Goal: Task Accomplishment & Management: Use online tool/utility

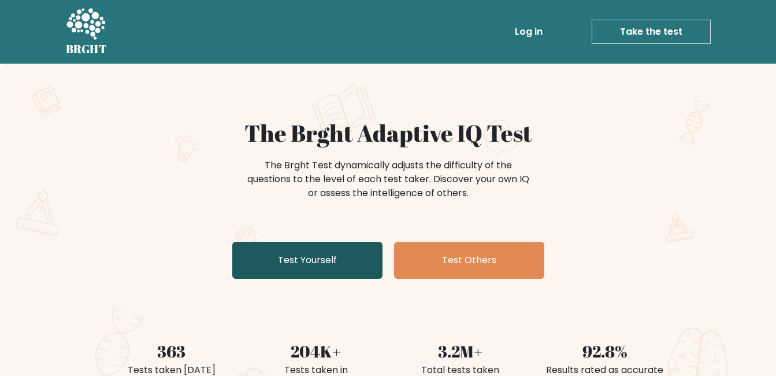
click at [302, 262] on link "Test Yourself" at bounding box center [307, 260] width 150 height 37
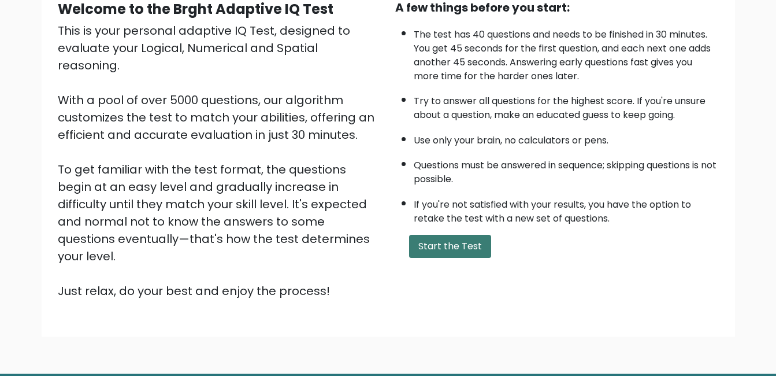
scroll to position [119, 0]
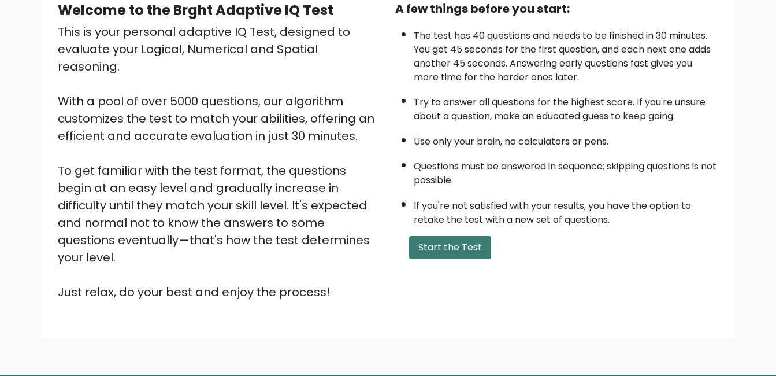
click at [420, 238] on button "Start the Test" at bounding box center [450, 247] width 82 height 23
click at [421, 240] on button "Start the Test" at bounding box center [450, 247] width 82 height 23
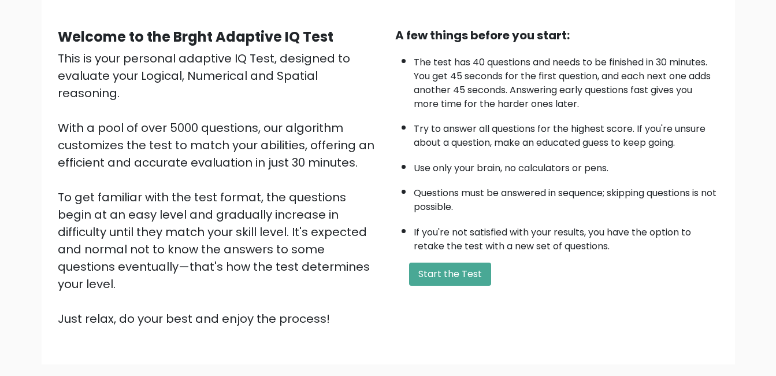
scroll to position [154, 0]
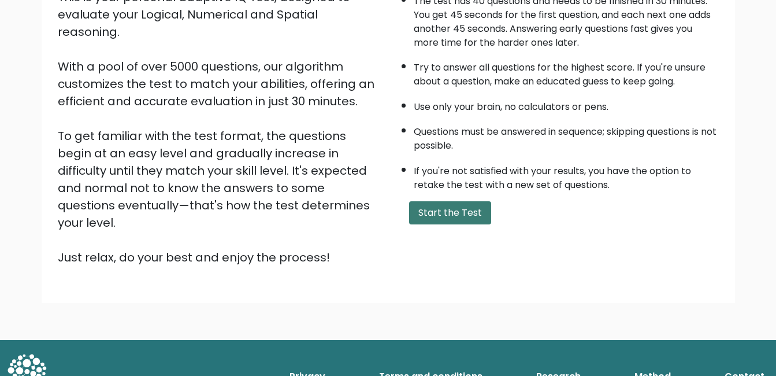
click at [436, 224] on button "Start the Test" at bounding box center [450, 212] width 82 height 23
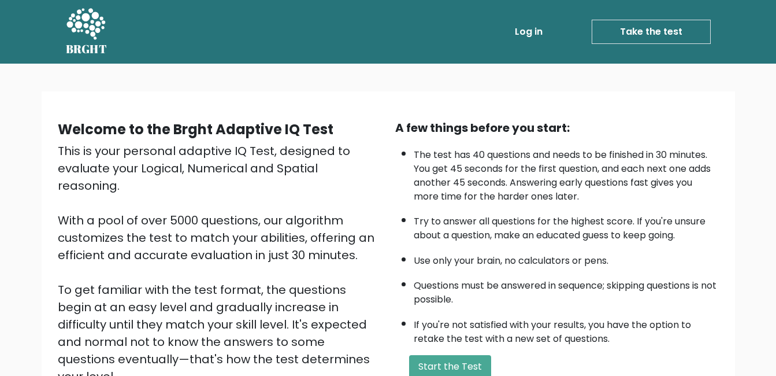
click at [543, 38] on link "Log in" at bounding box center [528, 31] width 37 height 23
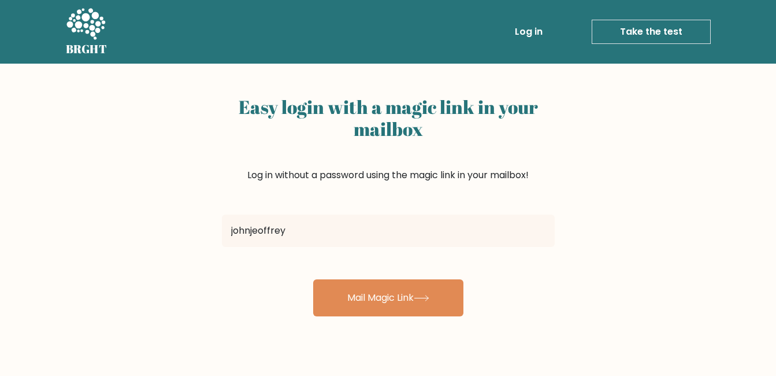
type input "[EMAIL_ADDRESS][DOMAIN_NAME]"
click at [313, 279] on button "Mail Magic Link" at bounding box center [388, 297] width 150 height 37
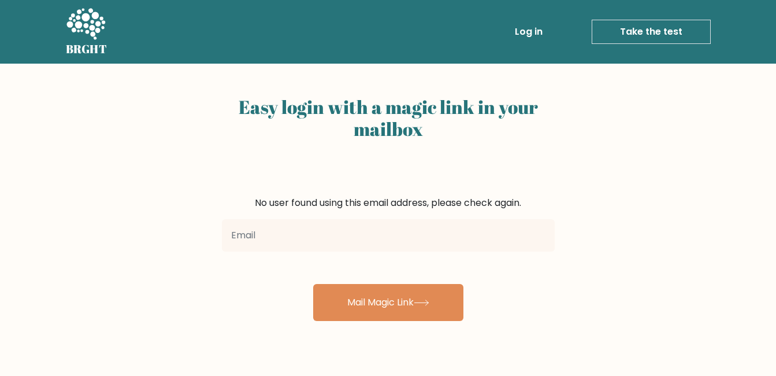
click at [372, 231] on input "email" at bounding box center [388, 235] width 333 height 32
type input "j"
type input "e"
type input "escovillajohnjeoffrey@gmail.com"
click at [313, 284] on button "Mail Magic Link" at bounding box center [388, 302] width 150 height 37
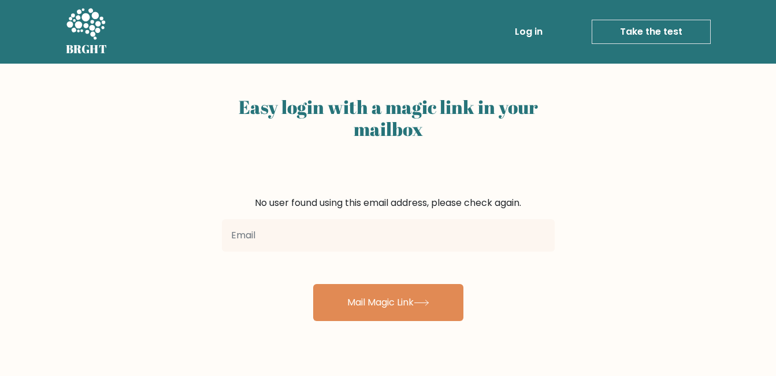
click at [361, 243] on input "email" at bounding box center [388, 235] width 333 height 32
click at [332, 246] on input "email" at bounding box center [388, 235] width 333 height 32
type input "johnjeoffreyescovilla@gmail.com"
click at [313, 284] on button "Mail Magic Link" at bounding box center [388, 302] width 150 height 37
click at [324, 246] on input "email" at bounding box center [388, 235] width 333 height 32
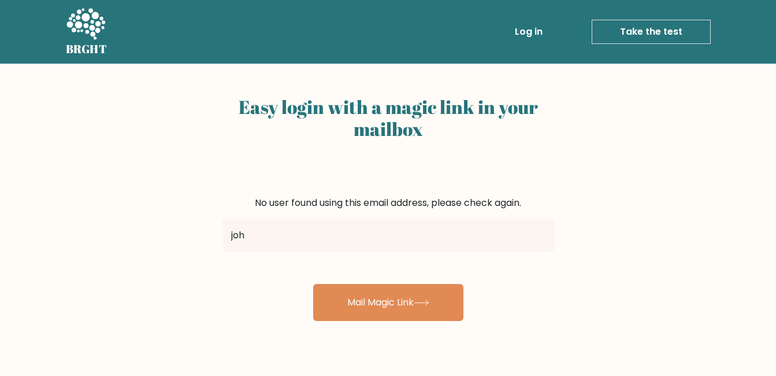
type input "[EMAIL_ADDRESS][DOMAIN_NAME]"
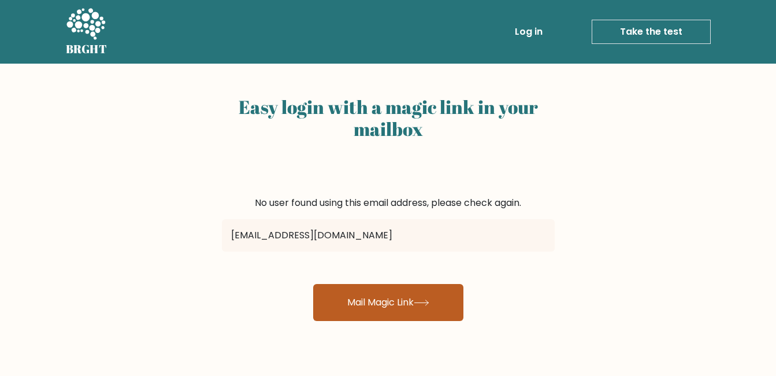
click at [313, 284] on button "Mail Magic Link" at bounding box center [388, 302] width 150 height 37
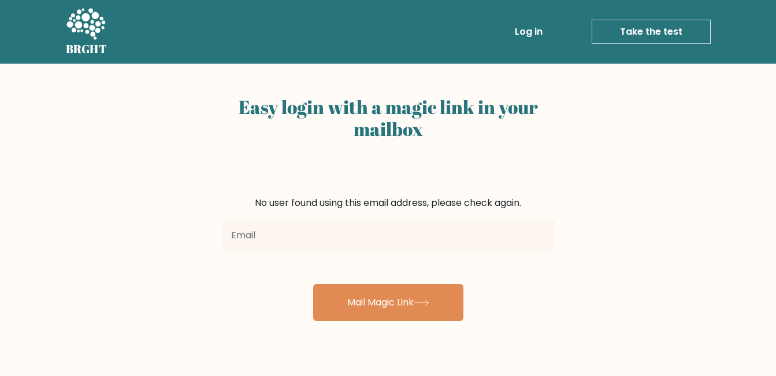
click at [603, 21] on link "Take the test" at bounding box center [651, 32] width 119 height 24
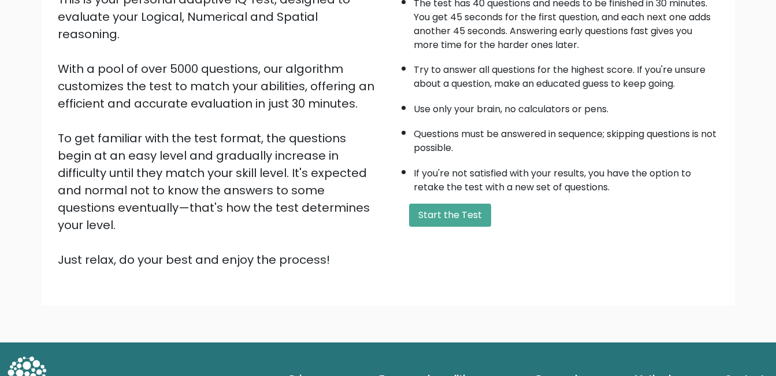
scroll to position [154, 0]
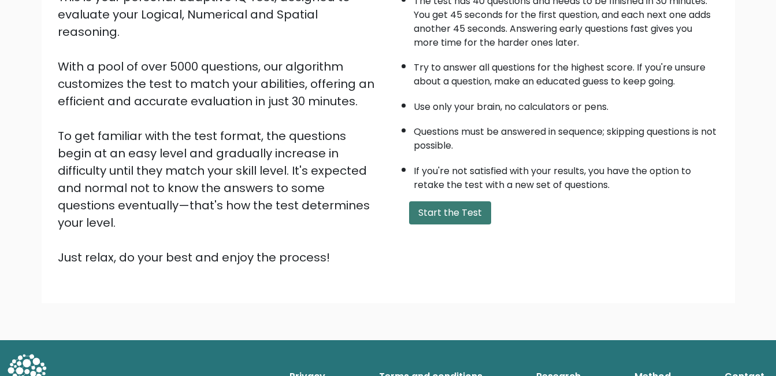
click at [457, 211] on button "Start the Test" at bounding box center [450, 212] width 82 height 23
click at [440, 219] on button "Start the Test" at bounding box center [450, 212] width 82 height 23
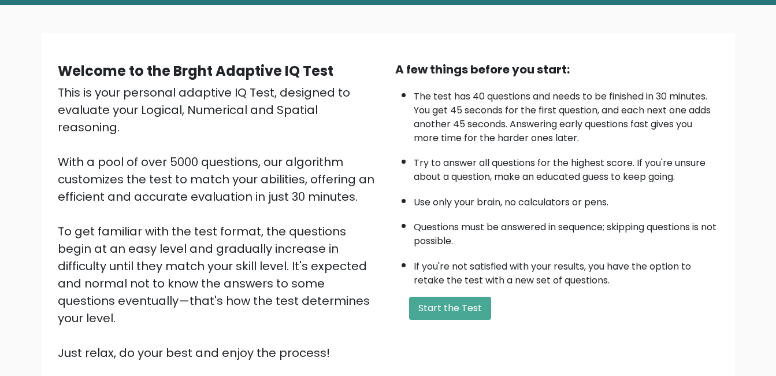
scroll to position [0, 0]
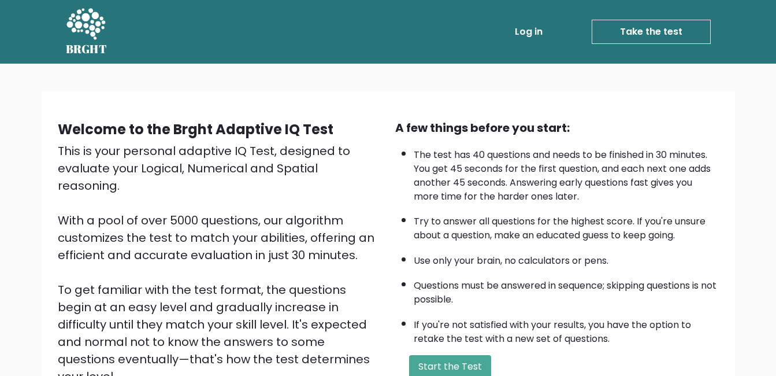
click at [519, 27] on link "Log in" at bounding box center [528, 31] width 37 height 23
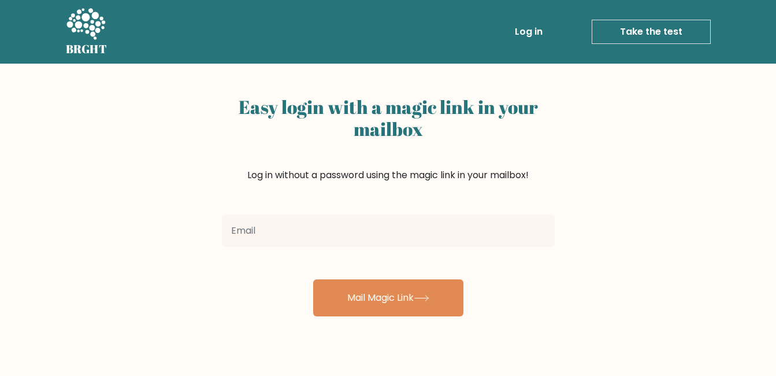
click at [379, 232] on input "email" at bounding box center [388, 230] width 333 height 32
type input "[EMAIL_ADDRESS][DOMAIN_NAME]"
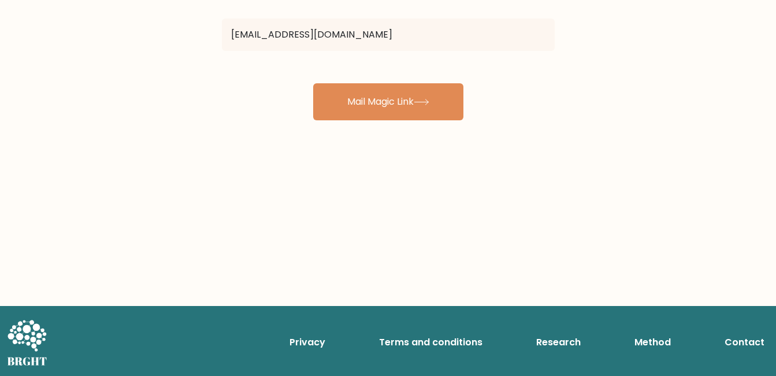
scroll to position [189, 0]
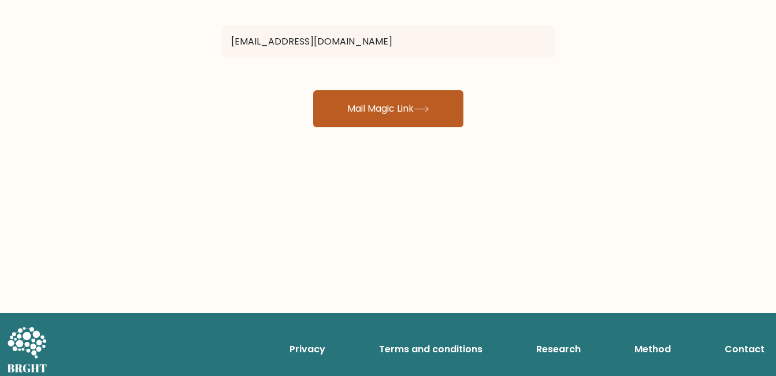
click at [385, 116] on button "Mail Magic Link" at bounding box center [388, 108] width 150 height 37
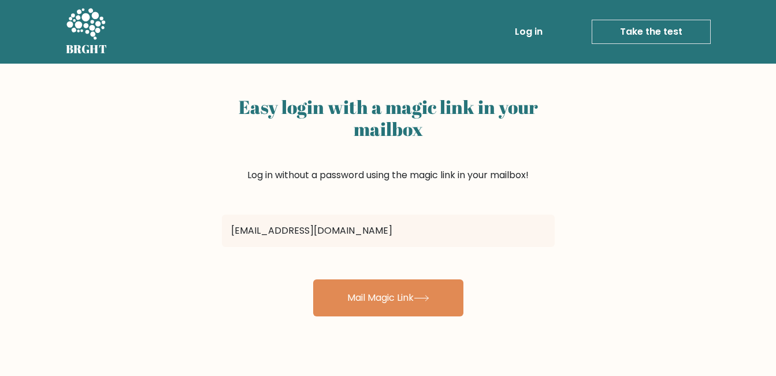
click at [640, 35] on link "Take the test" at bounding box center [651, 32] width 119 height 24
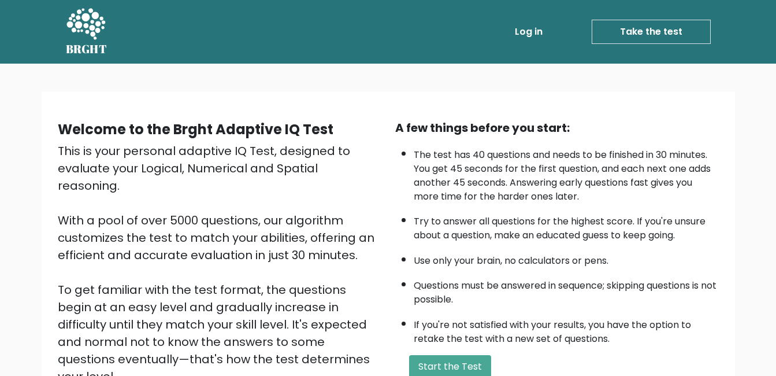
scroll to position [154, 0]
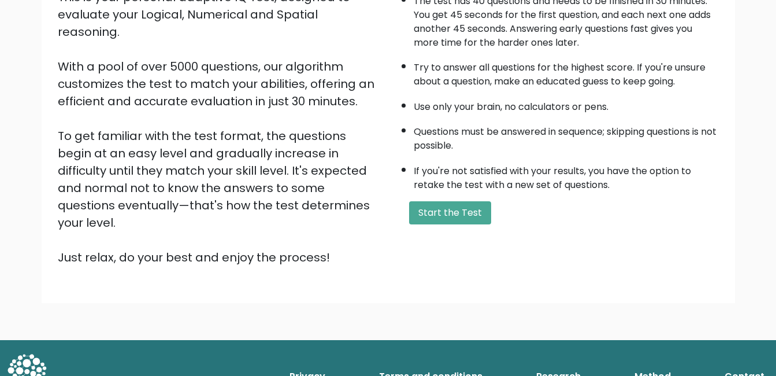
click at [442, 225] on div "A few things before you start: The test has 40 questions and needs to be finish…" at bounding box center [556, 115] width 337 height 300
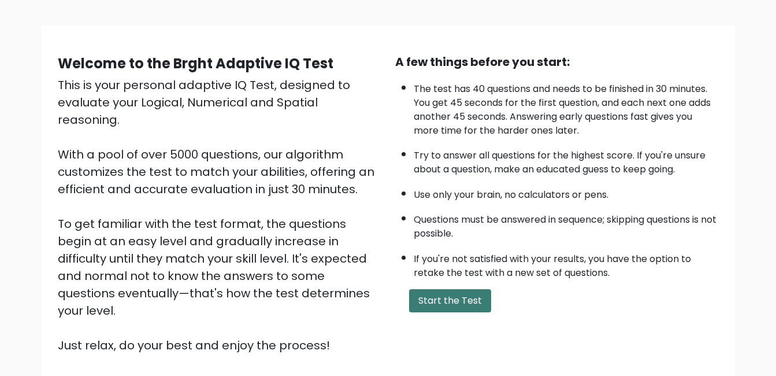
scroll to position [58, 0]
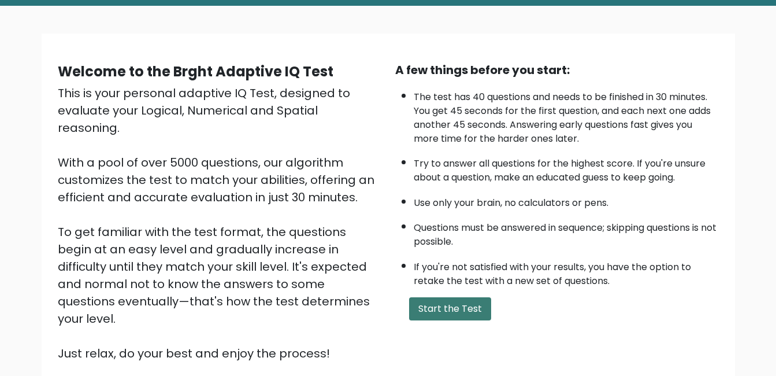
click at [443, 305] on button "Start the Test" at bounding box center [450, 308] width 82 height 23
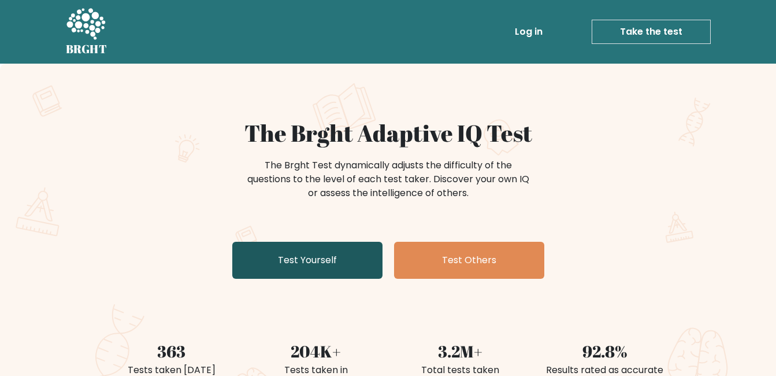
click at [306, 254] on link "Test Yourself" at bounding box center [307, 260] width 150 height 37
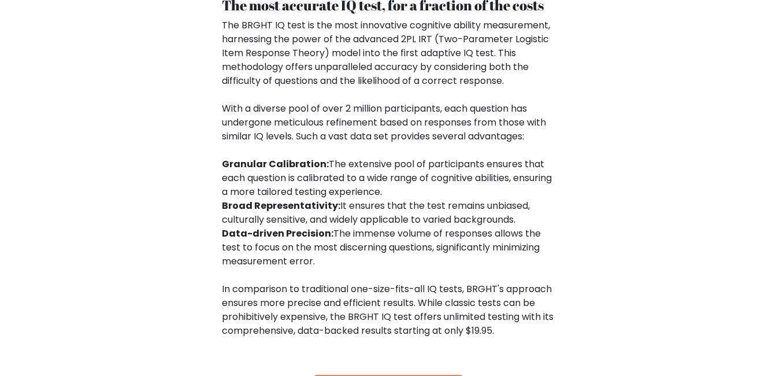
scroll to position [1937, 0]
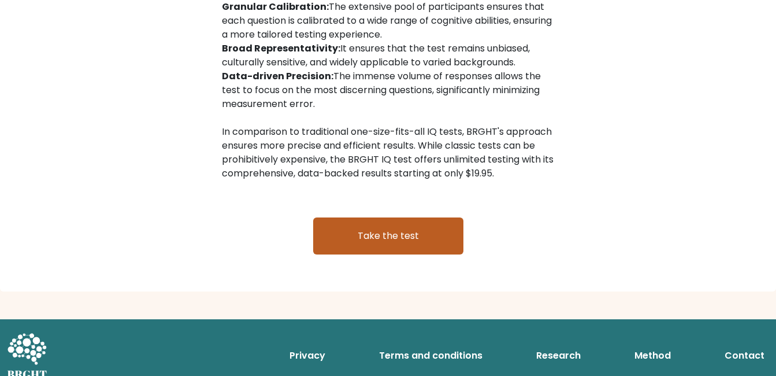
click at [356, 235] on link "Take the test" at bounding box center [388, 235] width 150 height 37
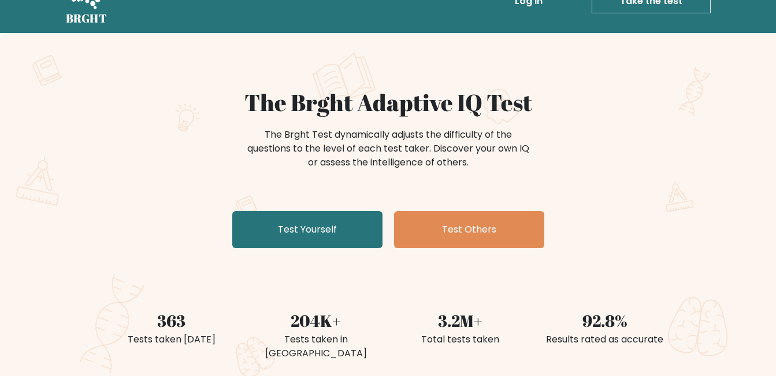
scroll to position [0, 0]
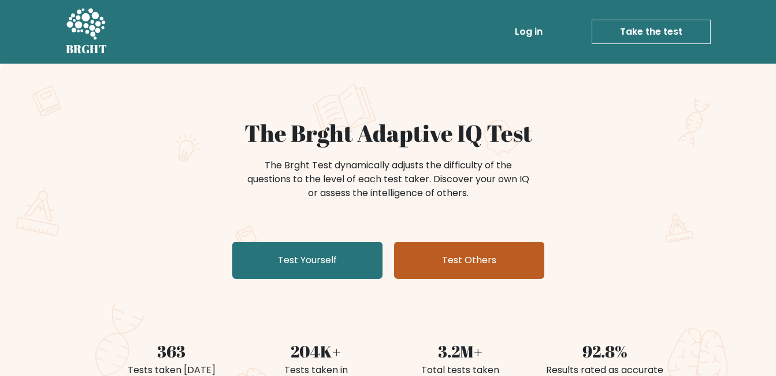
click at [454, 255] on link "Test Others" at bounding box center [469, 260] width 150 height 37
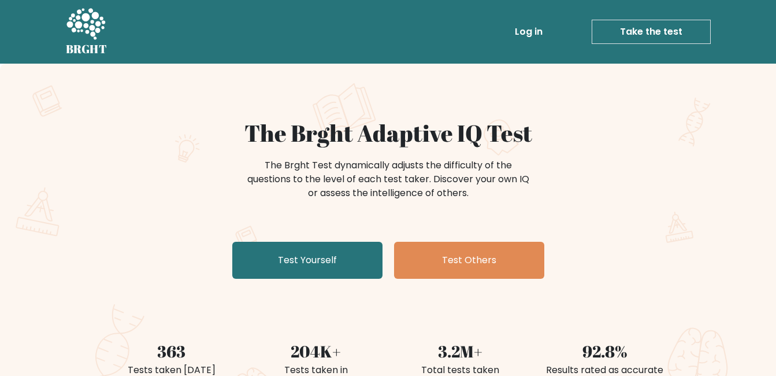
click at [539, 37] on link "Log in" at bounding box center [528, 31] width 37 height 23
click at [601, 25] on link "Take the test" at bounding box center [651, 32] width 119 height 24
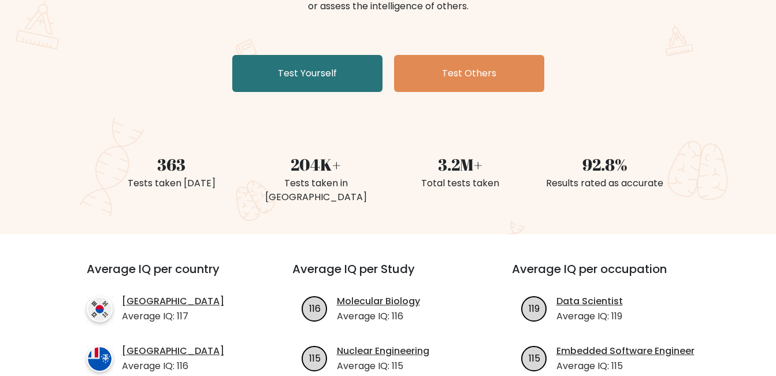
scroll to position [224, 0]
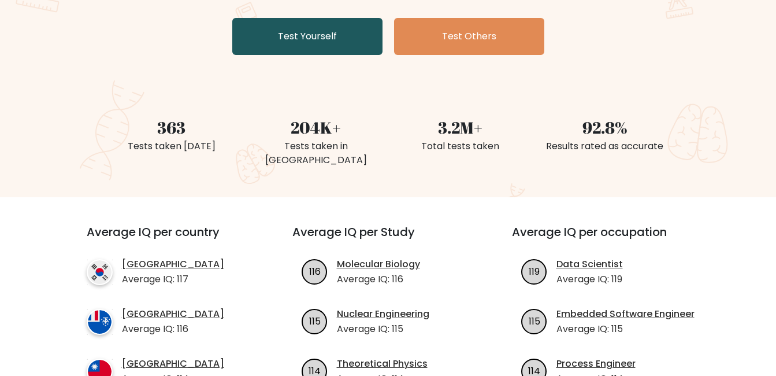
click at [344, 38] on link "Test Yourself" at bounding box center [307, 36] width 150 height 37
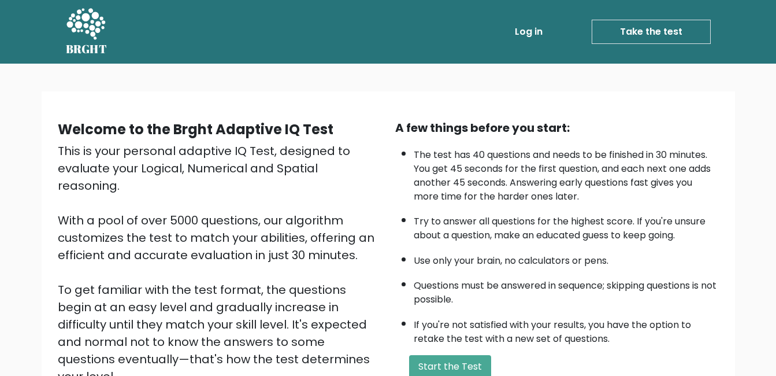
scroll to position [154, 0]
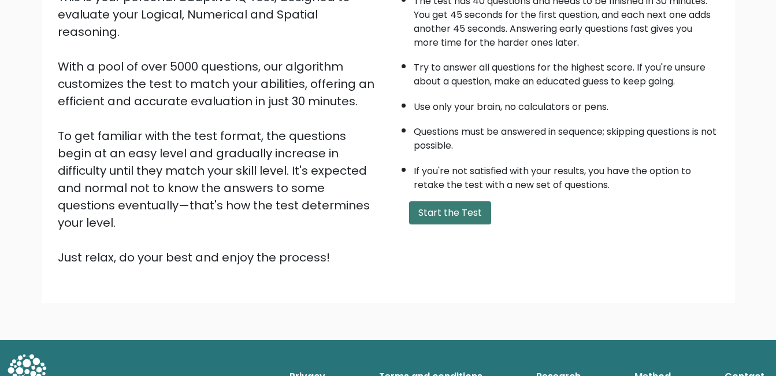
click at [443, 211] on button "Start the Test" at bounding box center [450, 212] width 82 height 23
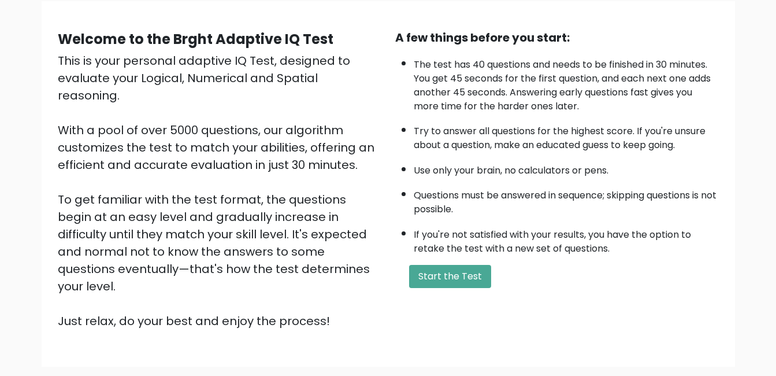
scroll to position [154, 0]
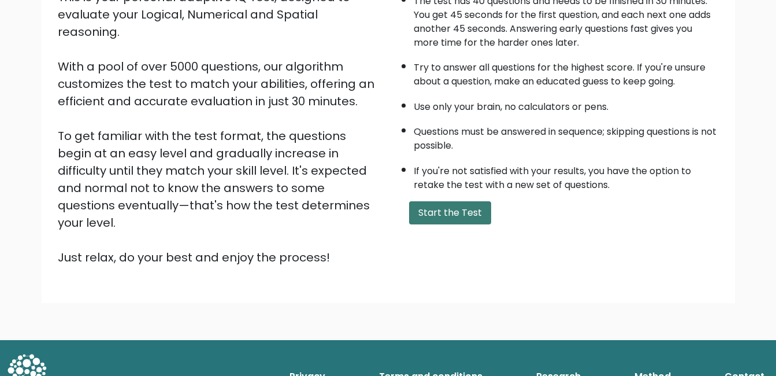
click at [471, 214] on button "Start the Test" at bounding box center [450, 212] width 82 height 23
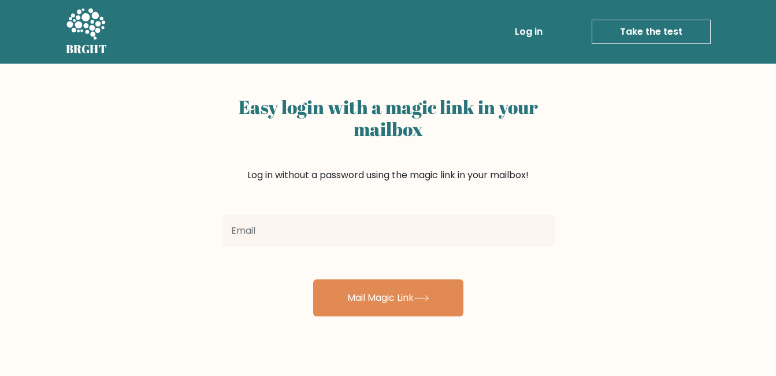
click at [413, 228] on input "email" at bounding box center [388, 230] width 333 height 32
click at [159, 221] on div "Easy login with a magic link in your mailbox Log in without a password using th…" at bounding box center [388, 283] width 776 height 438
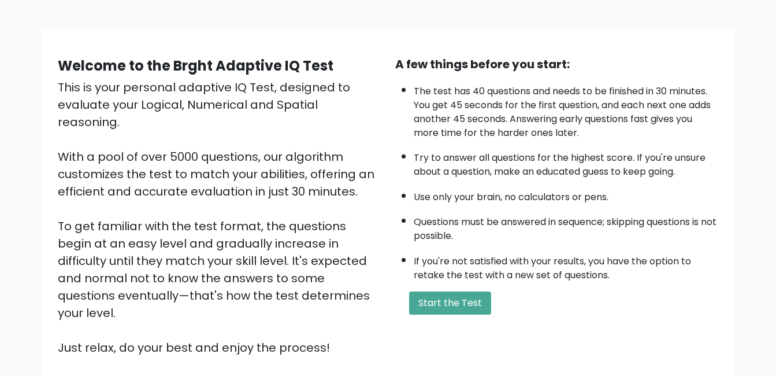
scroll to position [154, 0]
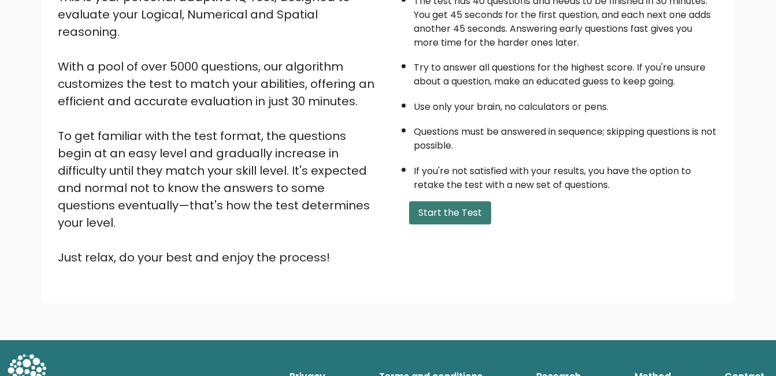
click at [436, 213] on button "Start the Test" at bounding box center [450, 212] width 82 height 23
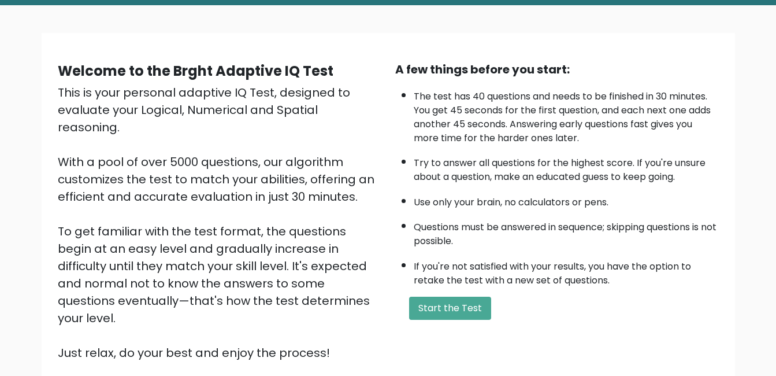
scroll to position [0, 0]
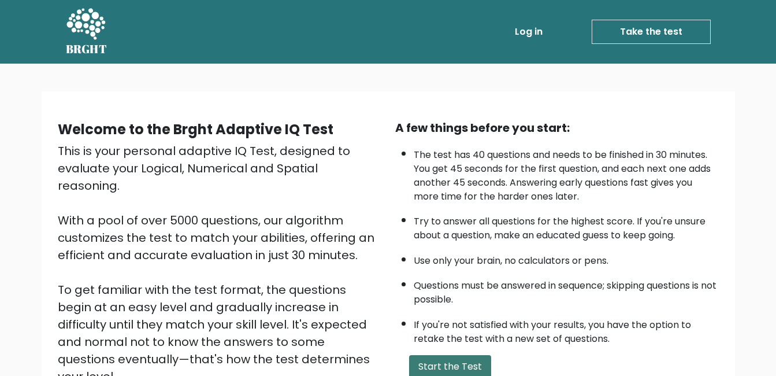
click at [443, 357] on button "Start the Test" at bounding box center [450, 366] width 82 height 23
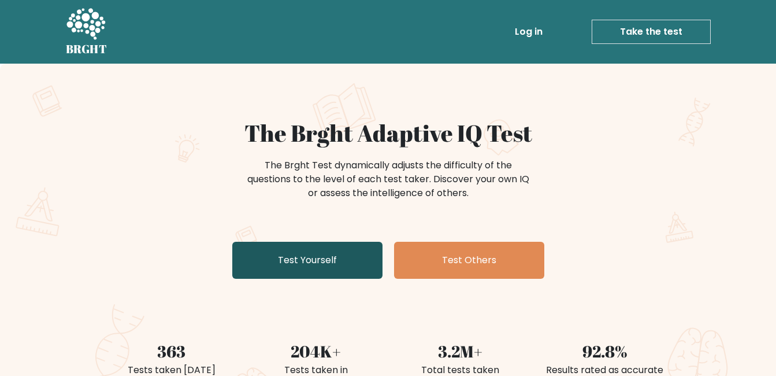
click at [322, 268] on link "Test Yourself" at bounding box center [307, 260] width 150 height 37
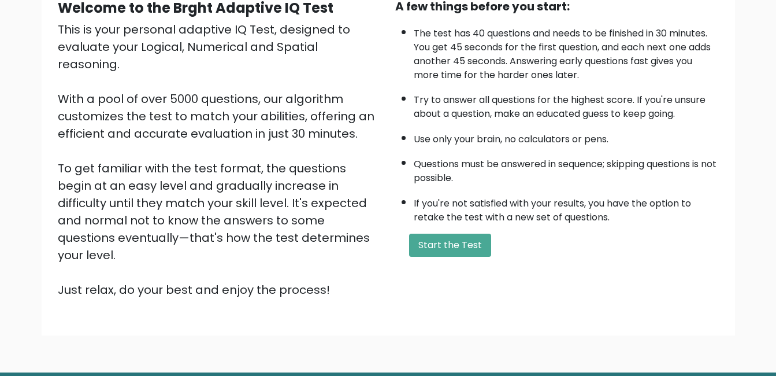
scroll to position [154, 0]
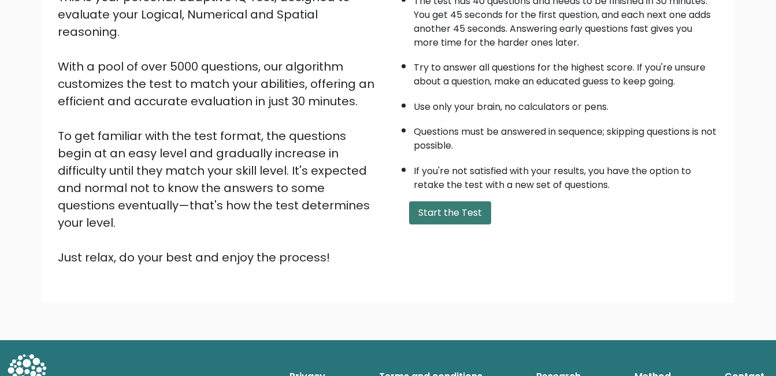
click at [437, 204] on button "Start the Test" at bounding box center [450, 212] width 82 height 23
click at [420, 210] on button "Start the Test" at bounding box center [450, 212] width 82 height 23
click at [449, 203] on button "Start the Test" at bounding box center [450, 212] width 82 height 23
